Goal: Transaction & Acquisition: Purchase product/service

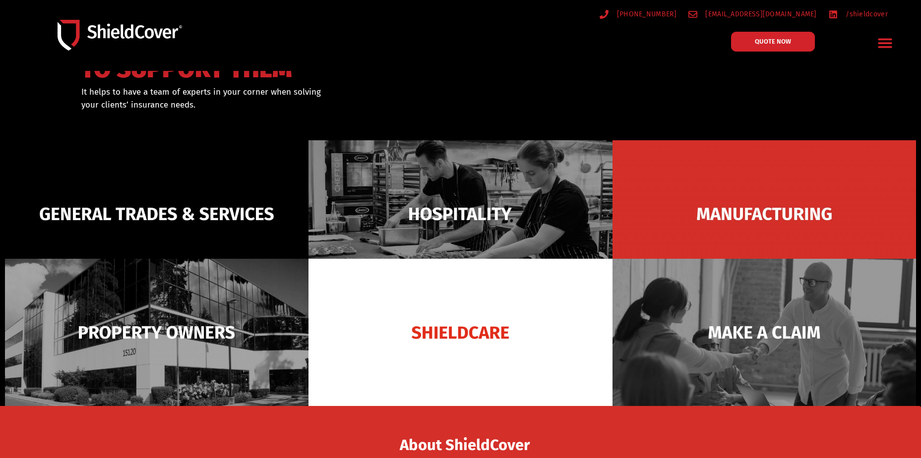
scroll to position [99, 0]
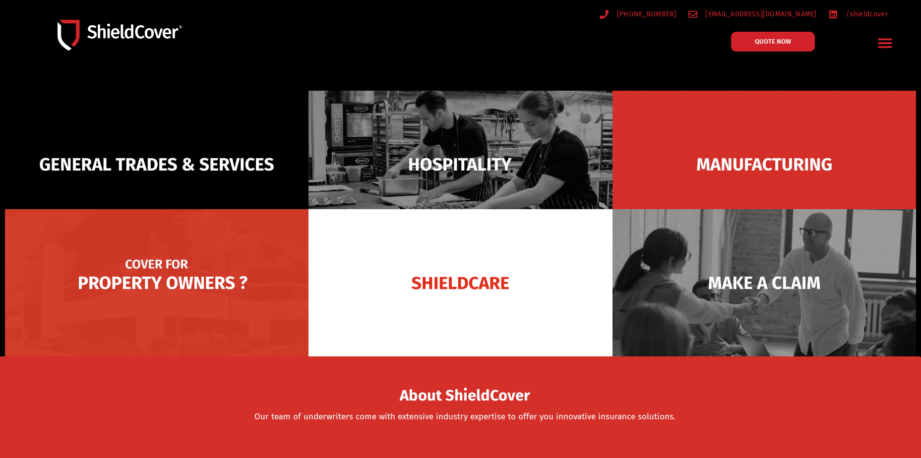
click at [167, 278] on img at bounding box center [156, 282] width 303 height 147
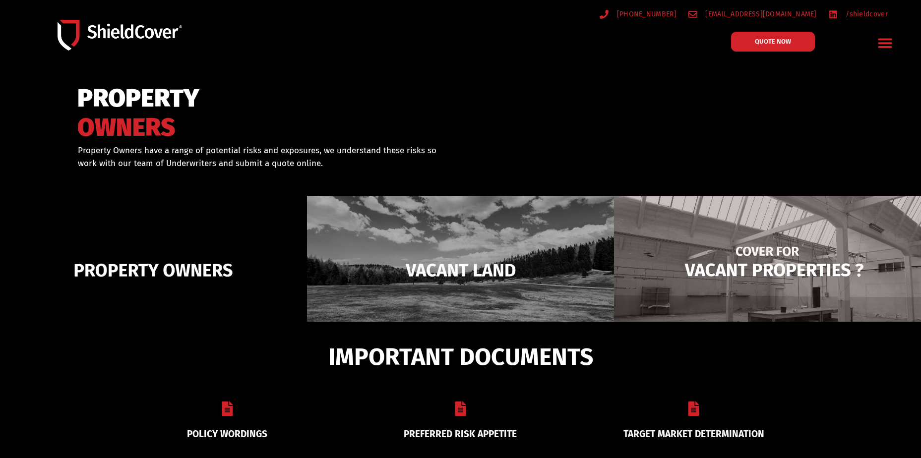
click at [757, 277] on img at bounding box center [767, 270] width 307 height 149
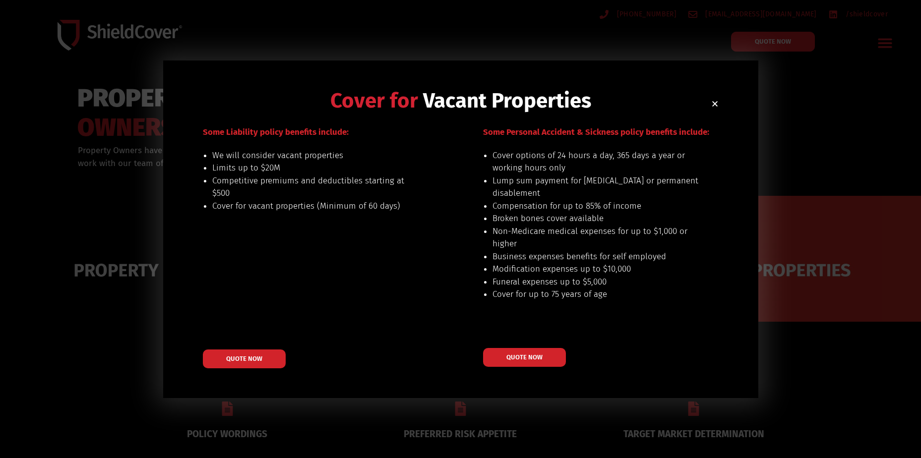
click at [714, 104] on use "Close" at bounding box center [714, 103] width 5 height 5
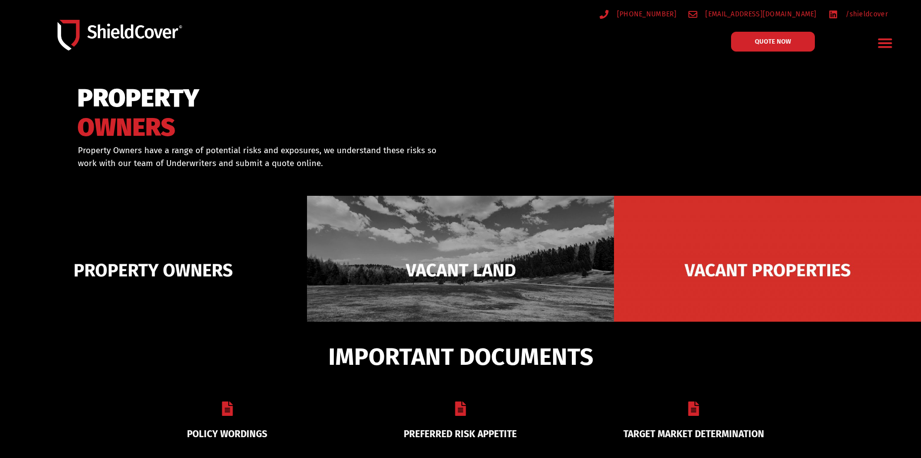
click at [466, 428] on link "PREFERRED RISK APPETITE" at bounding box center [460, 433] width 113 height 11
